Goal: Entertainment & Leisure: Consume media (video, audio)

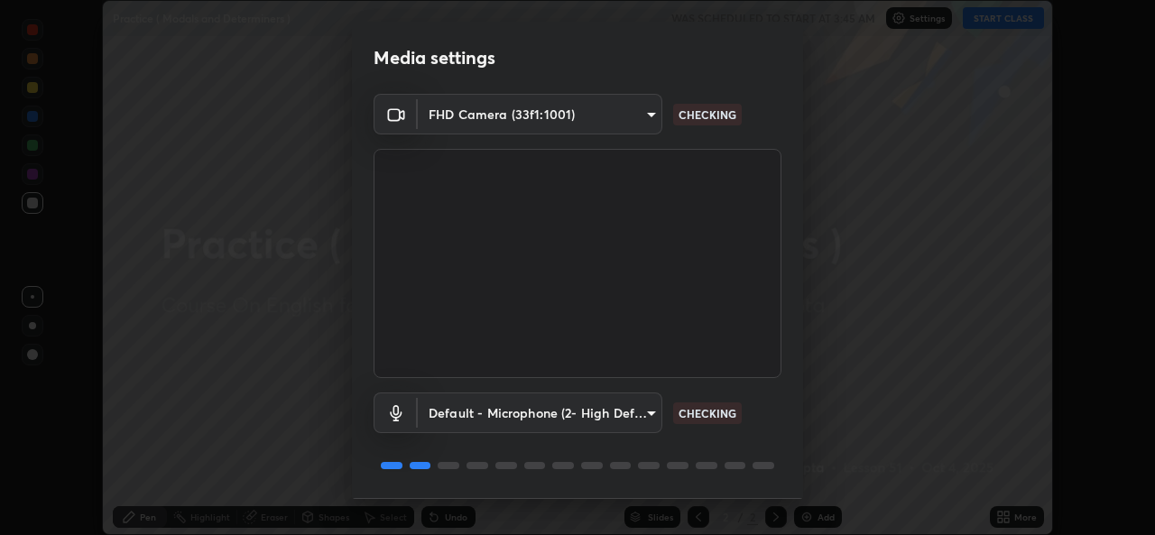
scroll to position [57, 0]
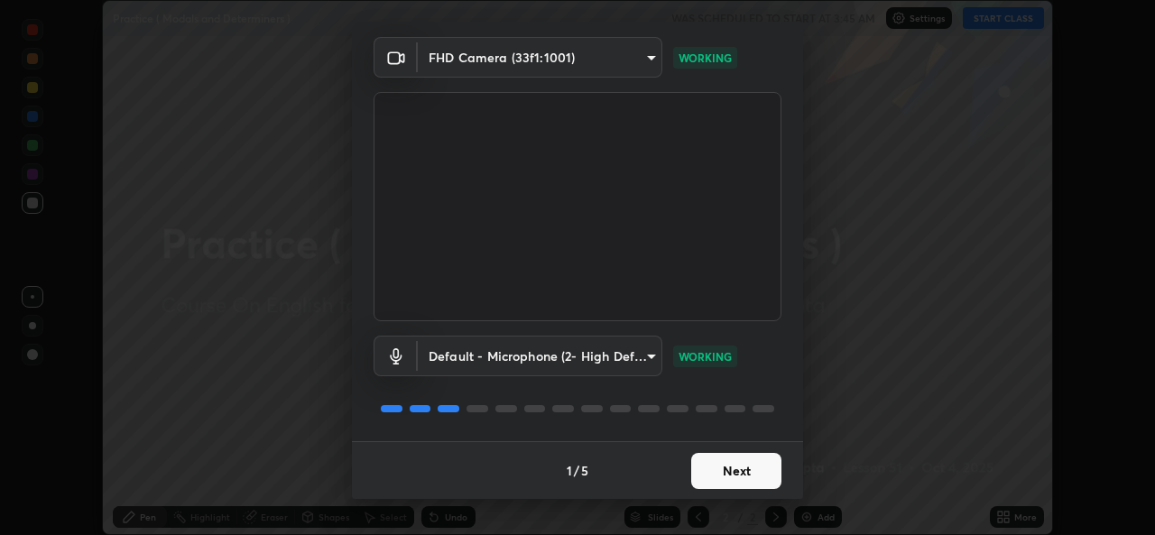
click at [745, 473] on button "Next" at bounding box center [736, 471] width 90 height 36
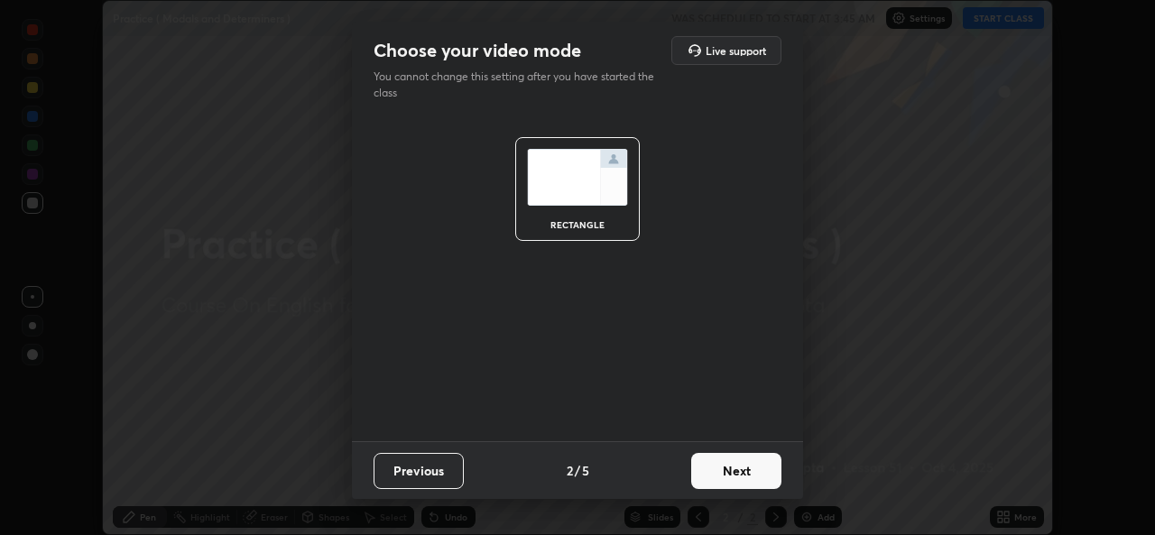
scroll to position [0, 0]
click at [753, 469] on button "Next" at bounding box center [736, 471] width 90 height 36
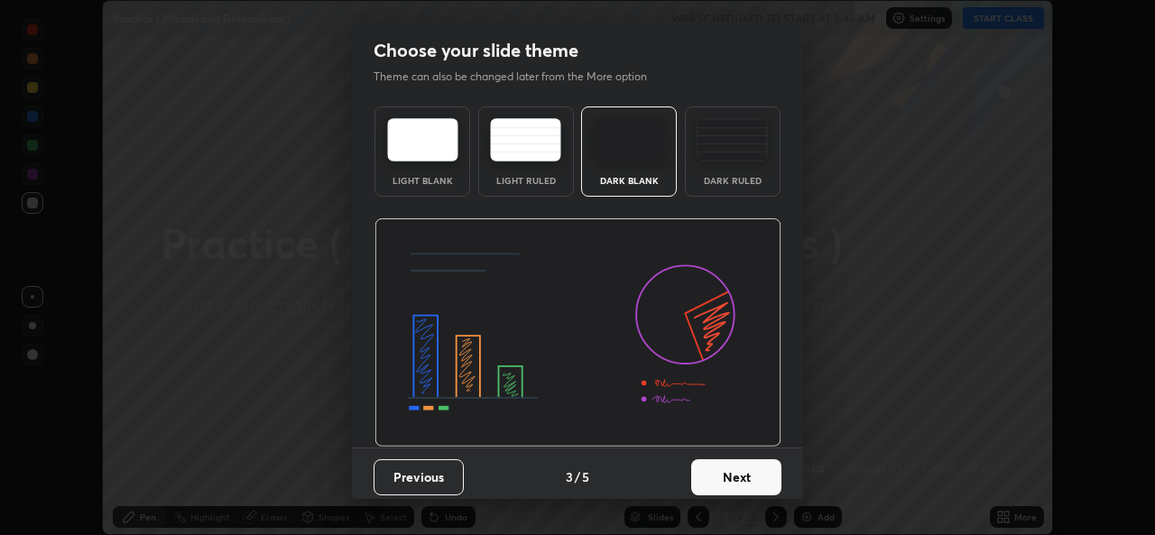
click at [755, 482] on button "Next" at bounding box center [736, 477] width 90 height 36
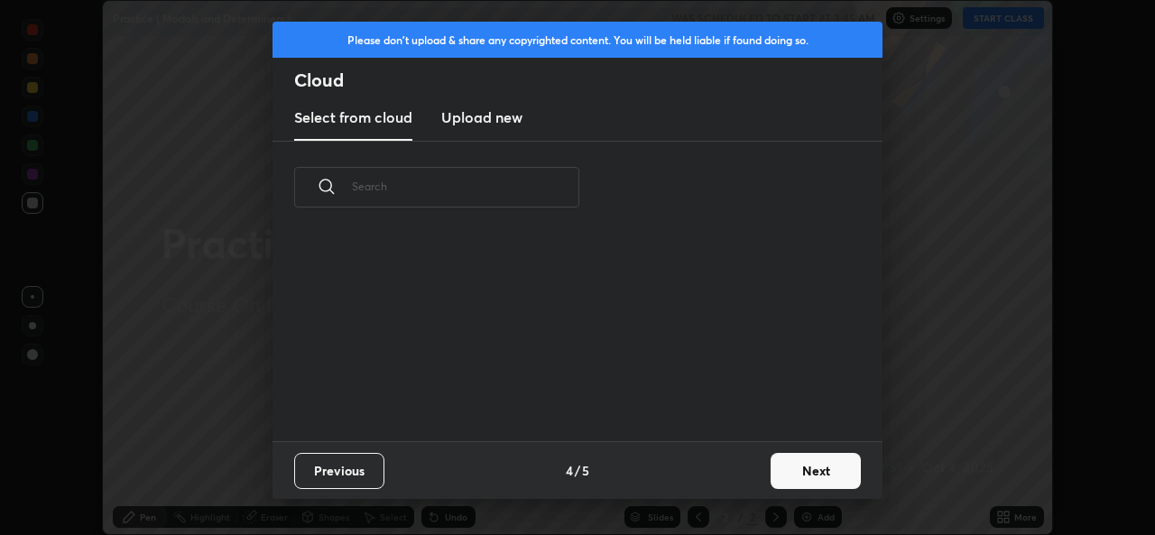
click at [791, 471] on button "Next" at bounding box center [816, 471] width 90 height 36
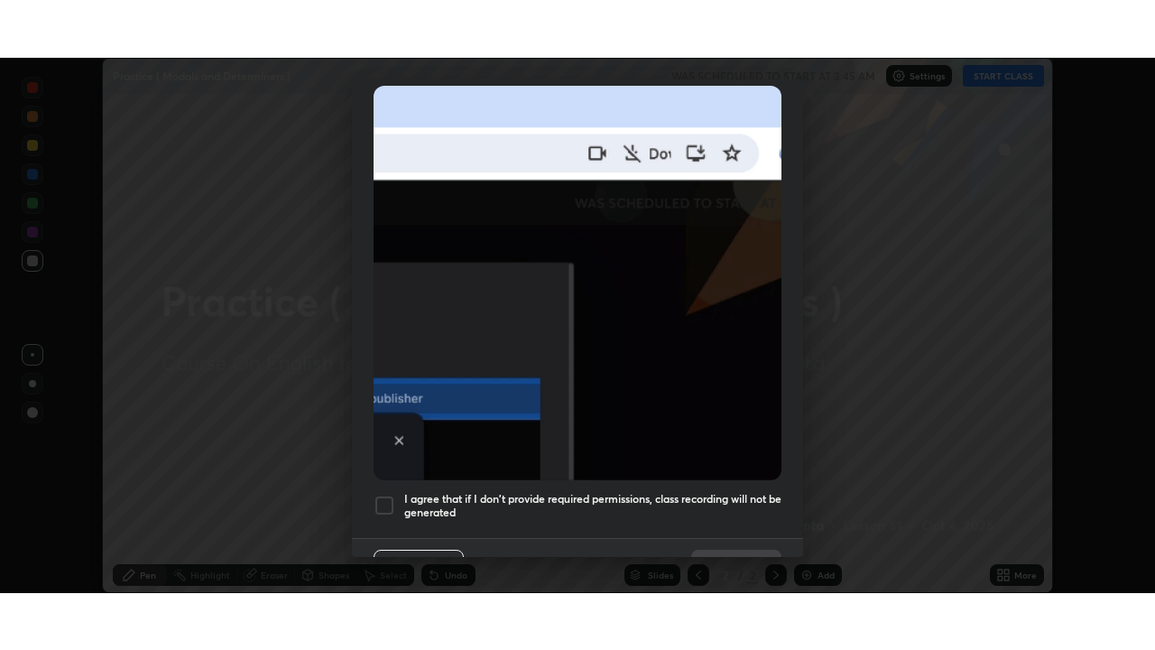
scroll to position [425, 0]
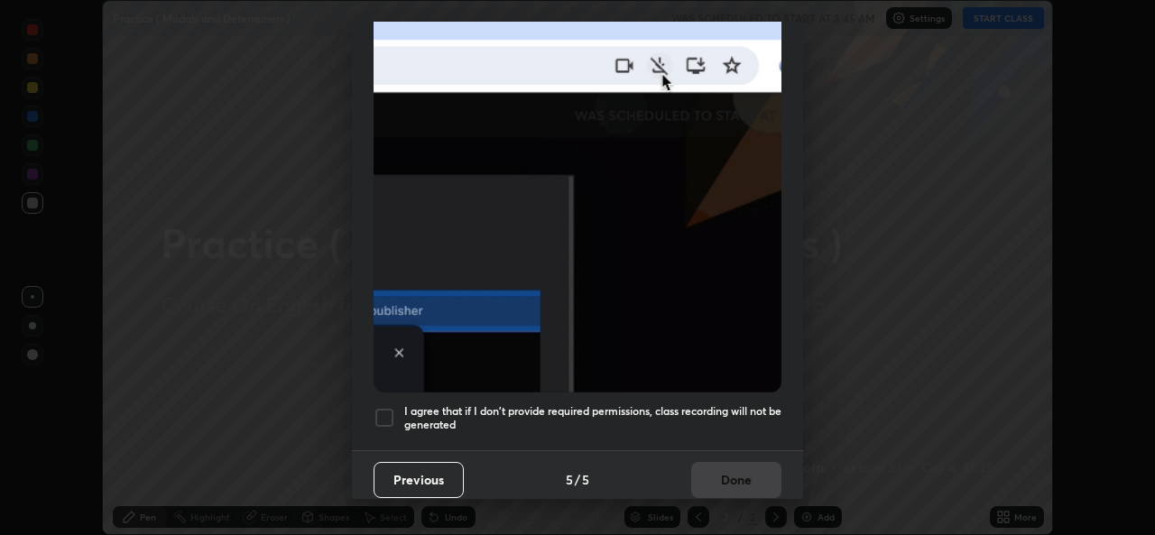
click at [387, 411] on div at bounding box center [385, 418] width 22 height 22
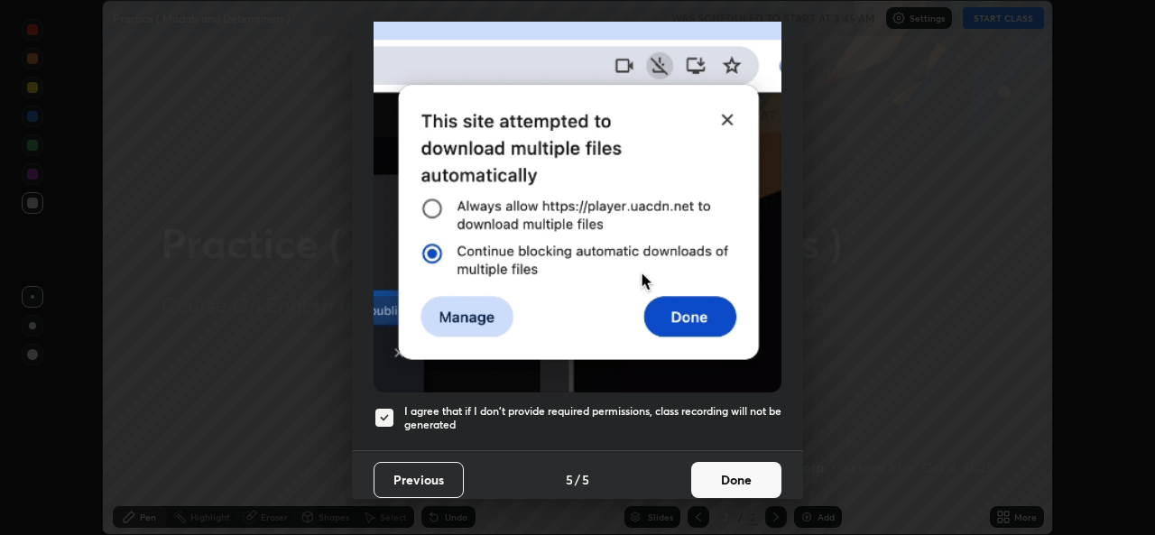
click at [716, 478] on button "Done" at bounding box center [736, 480] width 90 height 36
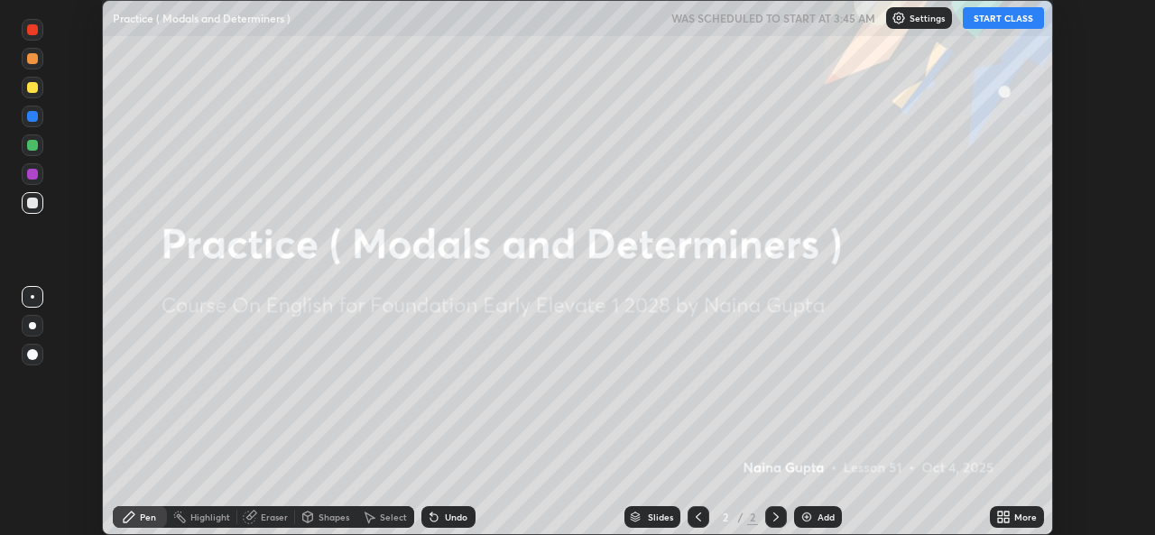
click at [998, 26] on button "START CLASS" at bounding box center [1003, 18] width 81 height 22
click at [832, 515] on div "Add" at bounding box center [826, 517] width 17 height 9
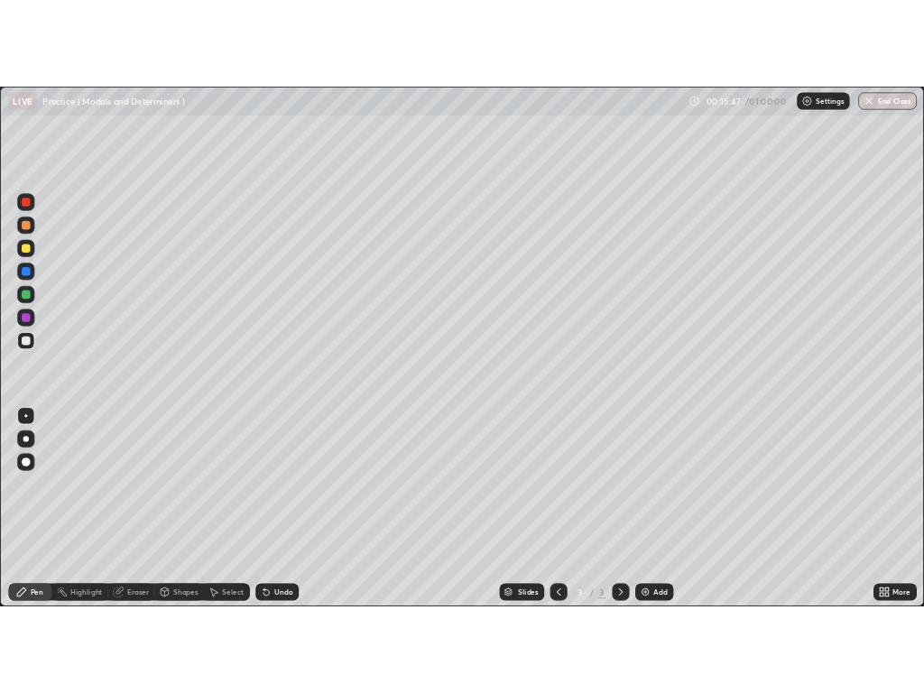
scroll to position [650, 1155]
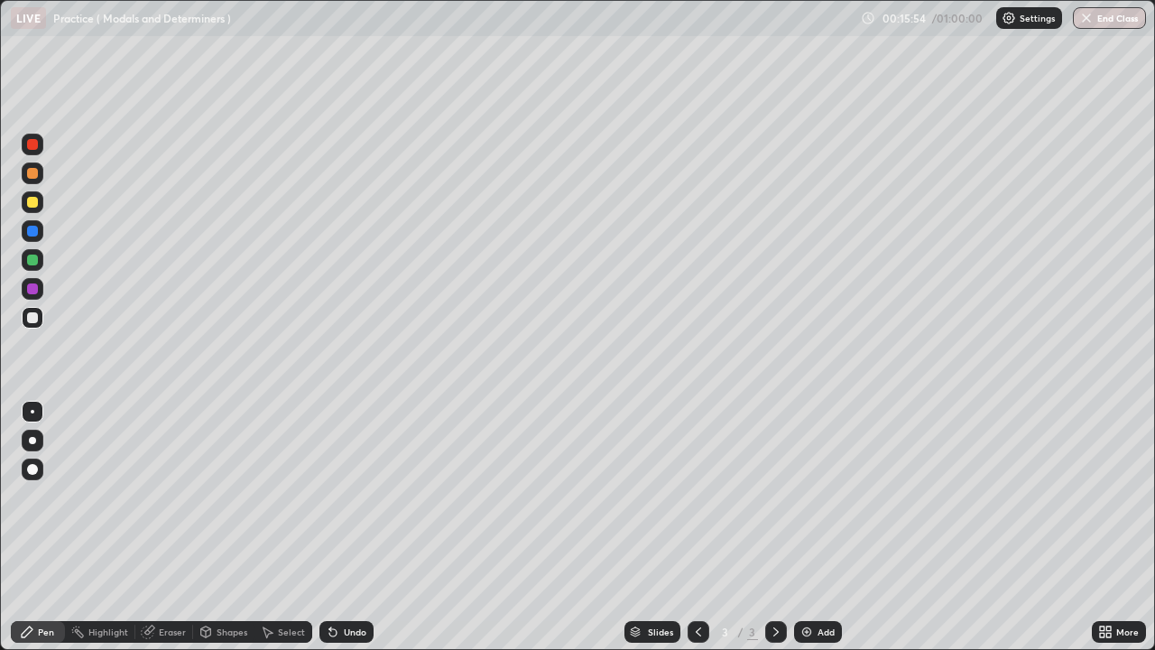
click at [57, 534] on div "Pen" at bounding box center [38, 632] width 54 height 22
click at [34, 260] on div at bounding box center [32, 260] width 11 height 11
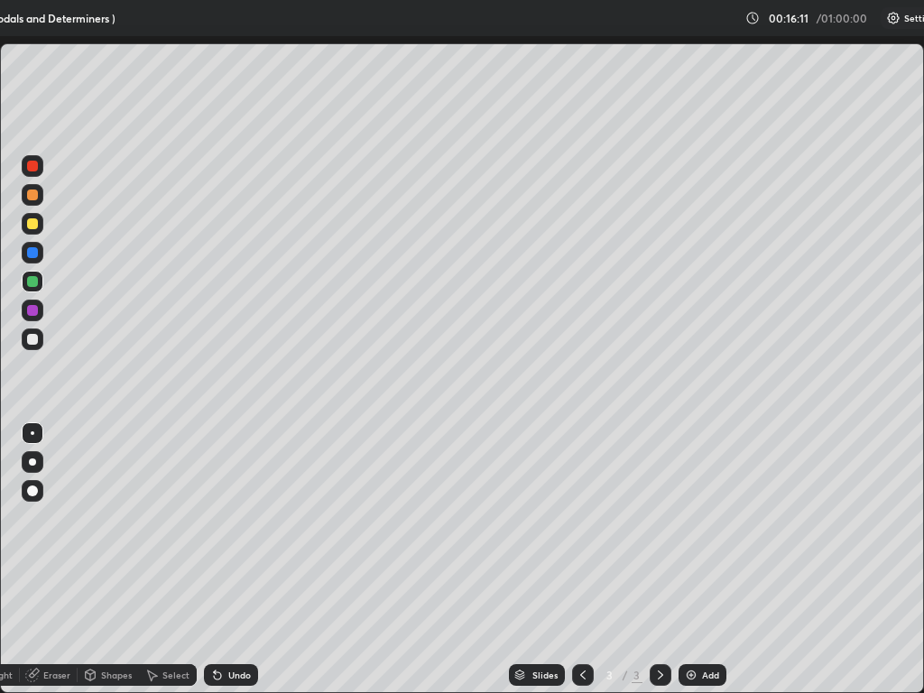
scroll to position [693, 924]
